Goal: Find specific page/section: Find specific page/section

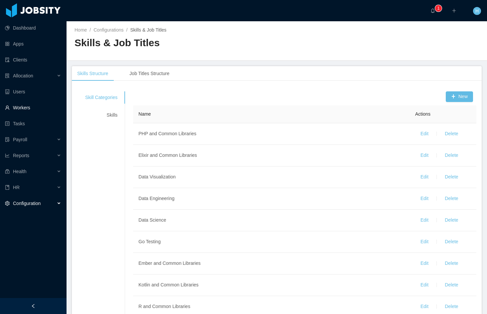
click at [35, 107] on link "Workers" at bounding box center [33, 107] width 56 height 13
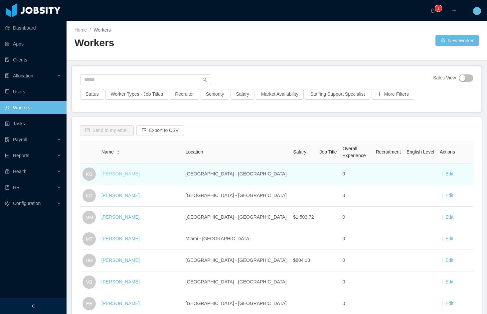
click at [119, 173] on link "[PERSON_NAME]" at bounding box center [120, 173] width 38 height 5
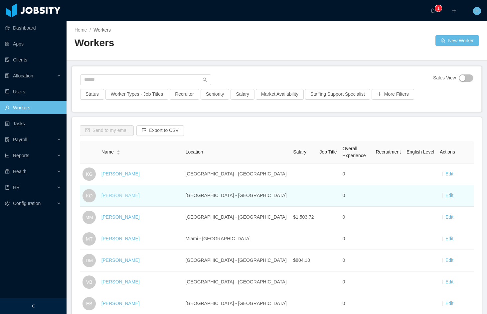
click at [127, 196] on link "[PERSON_NAME]" at bounding box center [120, 195] width 38 height 5
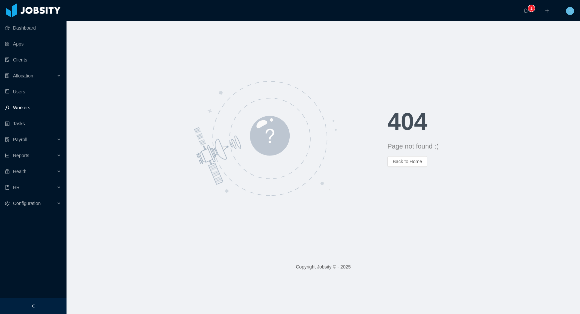
click at [41, 109] on link "Workers" at bounding box center [33, 107] width 56 height 13
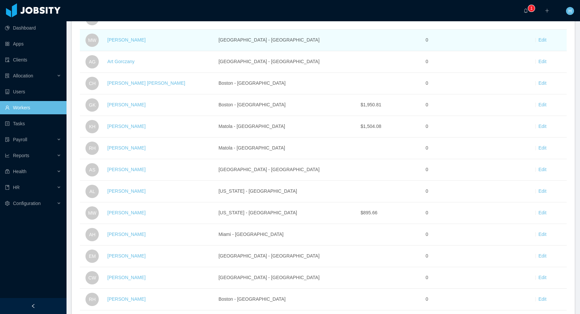
scroll to position [990, 0]
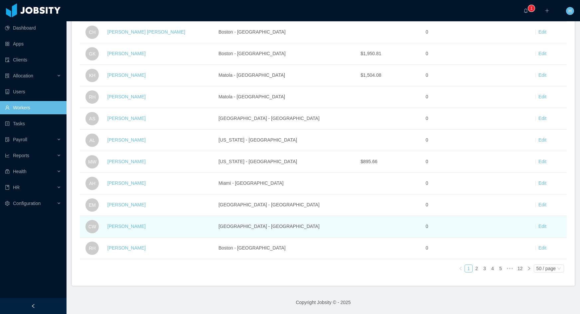
click at [129, 217] on td "[PERSON_NAME]" at bounding box center [160, 227] width 111 height 22
click at [131, 224] on link "[PERSON_NAME]" at bounding box center [126, 226] width 38 height 5
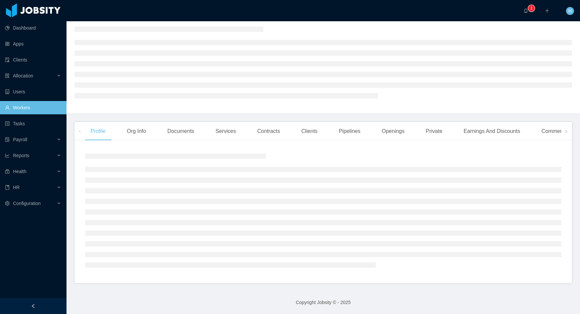
scroll to position [25, 0]
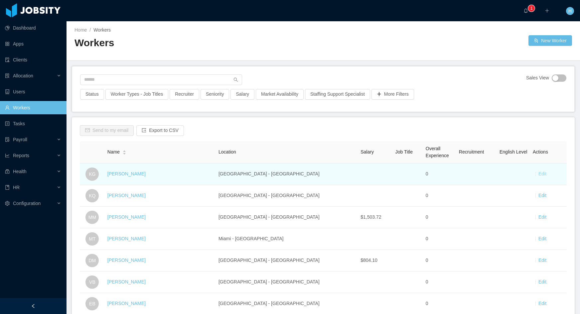
click at [486, 175] on link "Edit" at bounding box center [542, 173] width 8 height 5
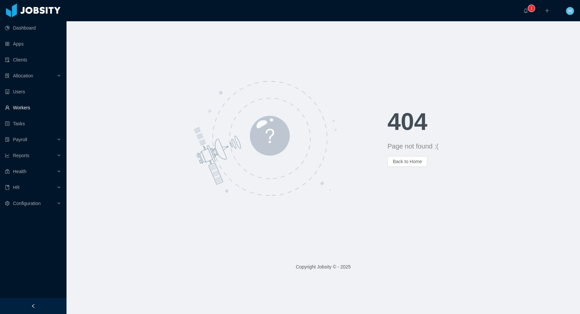
click at [39, 108] on link "Workers" at bounding box center [33, 107] width 56 height 13
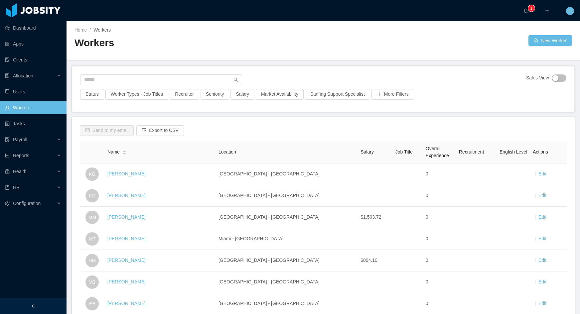
click at [326, 131] on div "Send to my email Export to CSV" at bounding box center [323, 133] width 487 height 16
